Goal: Information Seeking & Learning: Learn about a topic

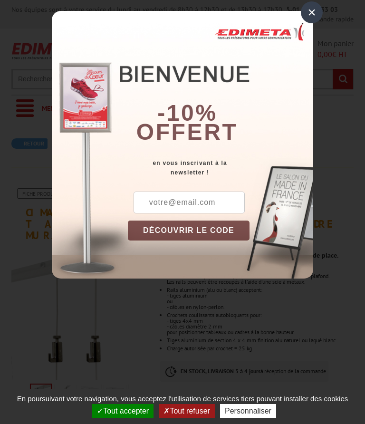
click at [320, 18] on div "×" at bounding box center [312, 12] width 22 height 22
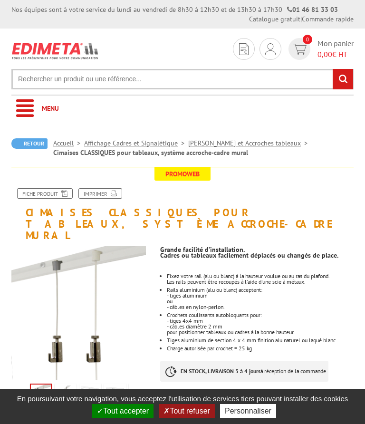
click at [312, 12] on strong "01 46 81 33 03" at bounding box center [312, 9] width 51 height 9
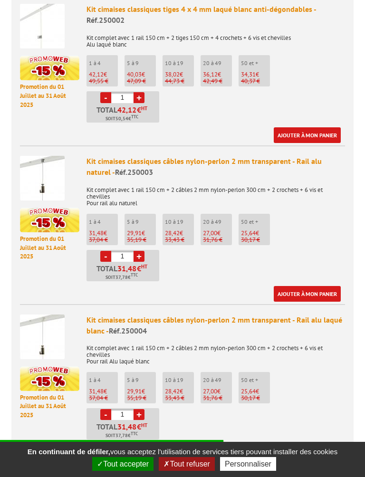
scroll to position [595, 0]
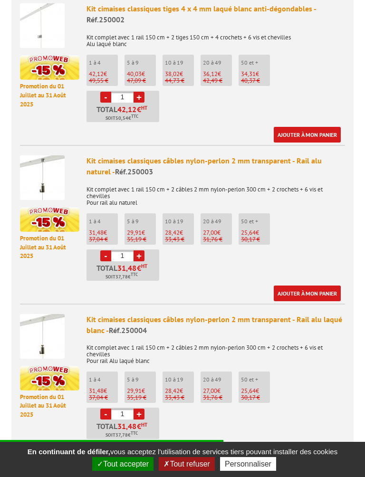
click at [339, 247] on ul "1 à 4 31,48 € 37,04 € 5 à 9 29,91 € 35,19 € 10 à 19 28,42" at bounding box center [216, 247] width 259 height 68
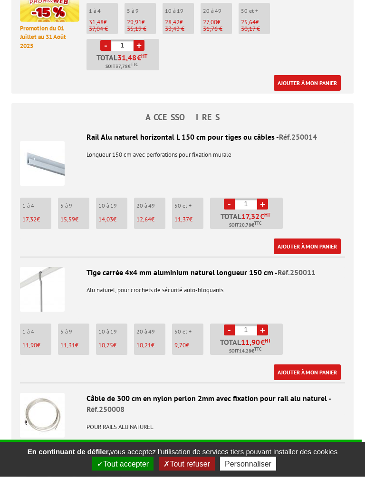
scroll to position [965, 0]
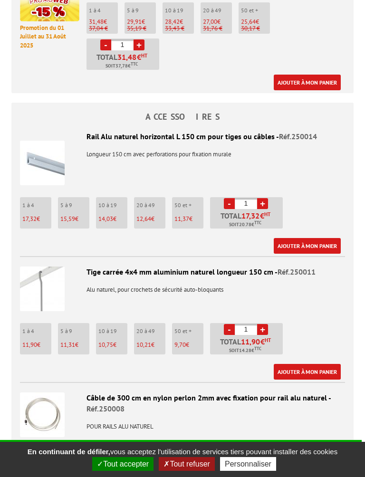
click at [342, 424] on div "Câble de 300 cm en nylon perlon 2mm avec fixation pour rail alu naturel - Réf.2…" at bounding box center [182, 449] width 325 height 113
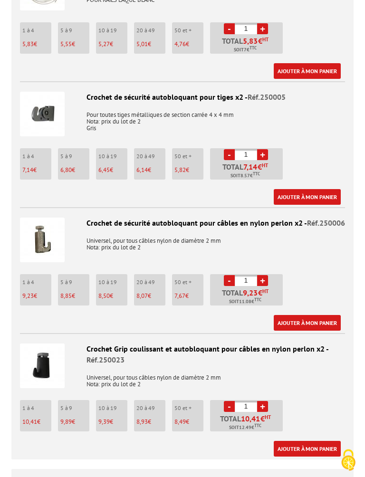
scroll to position [1770, 0]
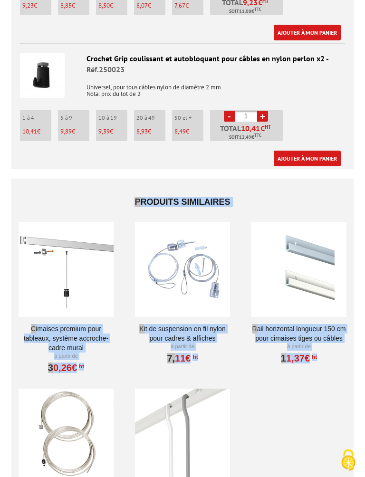
scroll to position [2061, 0]
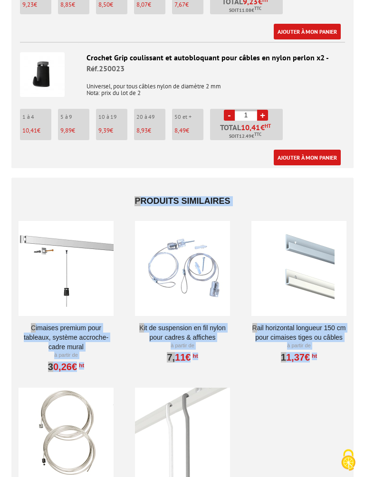
click at [359, 424] on div "Produits similaires Cimaises PREMIUM pour tableaux, système accroche-cadre mura…" at bounding box center [182, 363] width 357 height 371
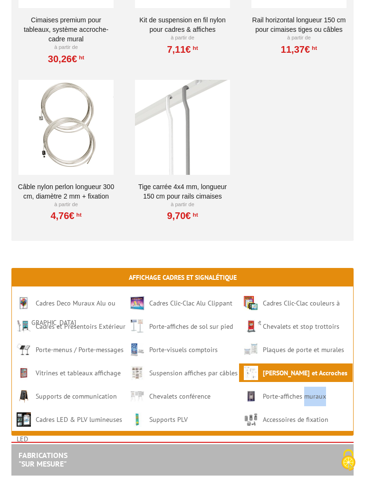
scroll to position [2369, 0]
click at [11, 343] on section "Affichage Cadres et Signalétique Cadres [GEOGRAPHIC_DATA] ou [GEOGRAPHIC_DATA] …" at bounding box center [182, 352] width 342 height 168
click at [13, 340] on li "Porte-menus / Porte-messages" at bounding box center [69, 349] width 114 height 19
click at [10, 332] on div "Affichage Cadres et Signalétique Cadres [GEOGRAPHIC_DATA] ou [GEOGRAPHIC_DATA] …" at bounding box center [182, 413] width 357 height 291
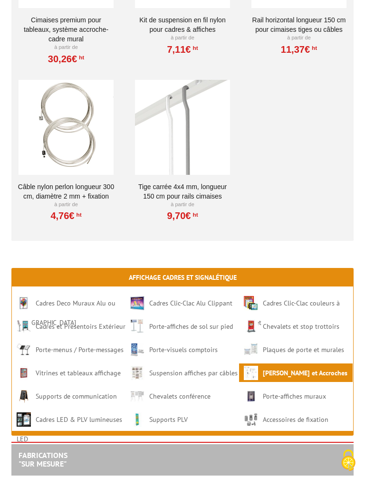
click at [44, 324] on ul "Cadres Deco Muraux Alu ou [GEOGRAPHIC_DATA] Cadres Clic-Clac Alu Clippant Cadre…" at bounding box center [182, 361] width 341 height 140
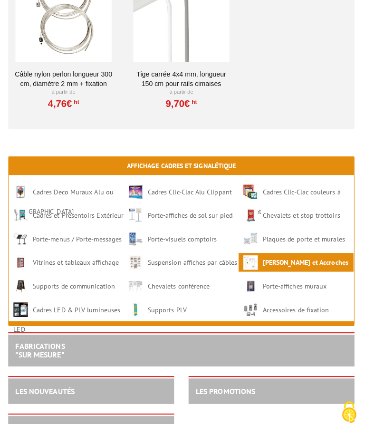
scroll to position [2482, 0]
